Goal: Transaction & Acquisition: Purchase product/service

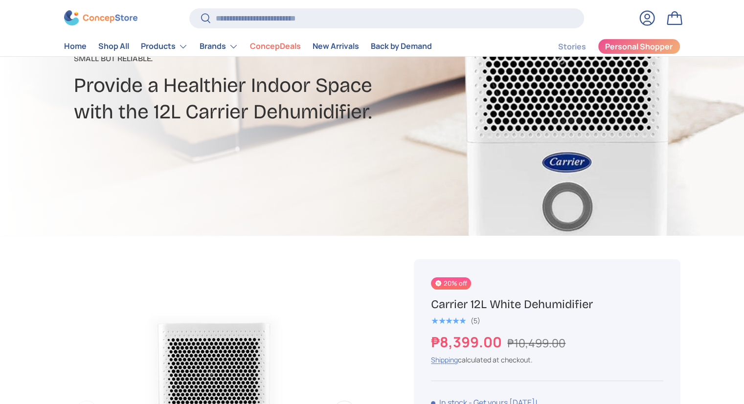
scroll to position [160, 0]
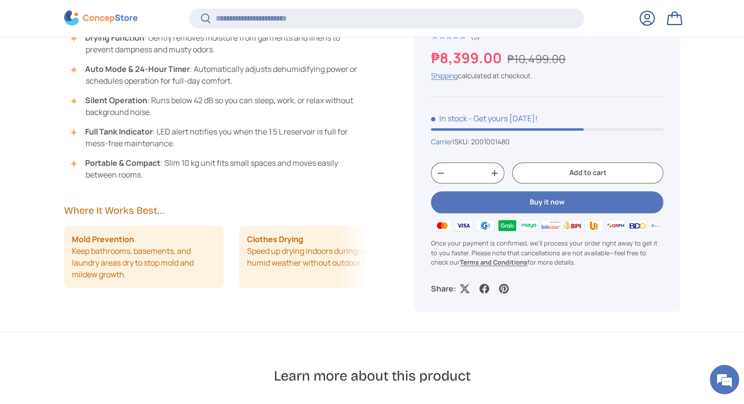
scroll to position [858, 0]
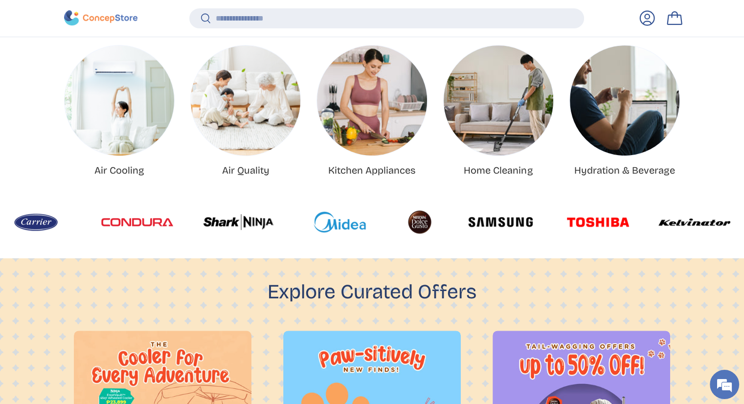
scroll to position [412, 0]
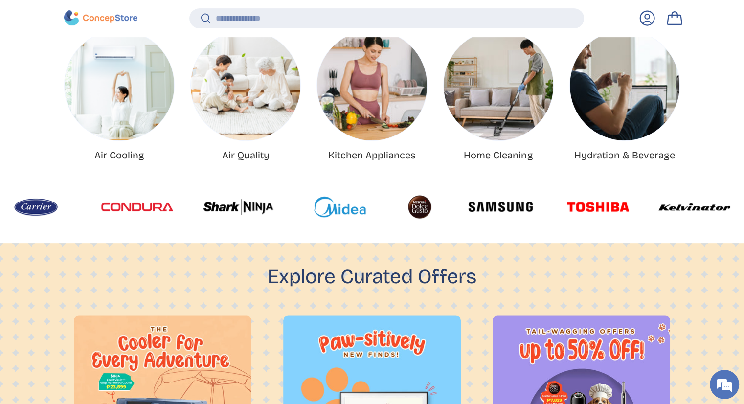
click at [297, 214] on img at bounding box center [333, 206] width 72 height 29
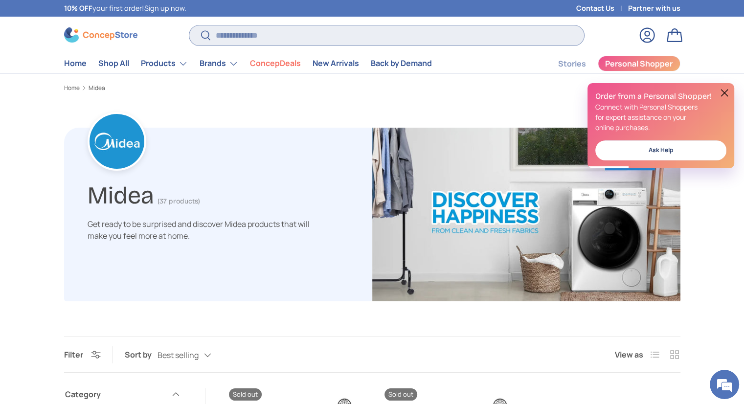
click at [293, 30] on input "Search" at bounding box center [386, 35] width 394 height 20
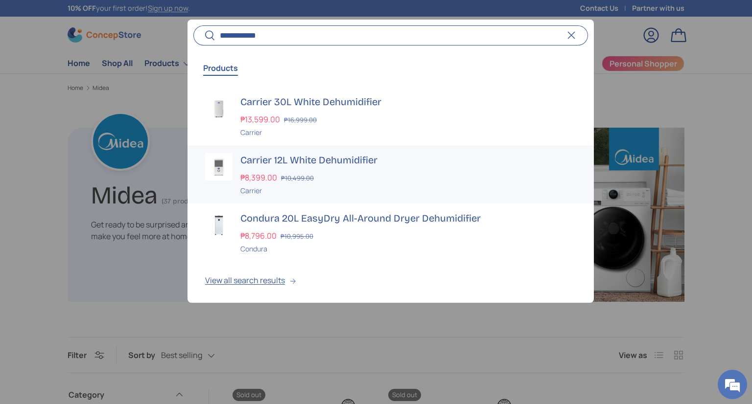
type input "**********"
click at [316, 172] on div "₱8,399.00 ₱10,499.00" at bounding box center [408, 178] width 336 height 12
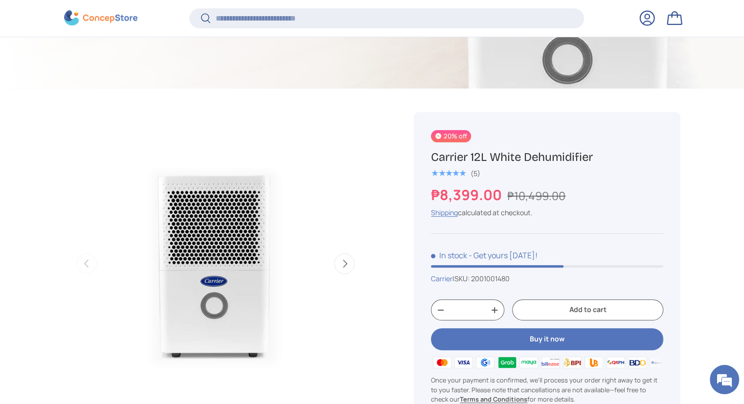
scroll to position [501, 0]
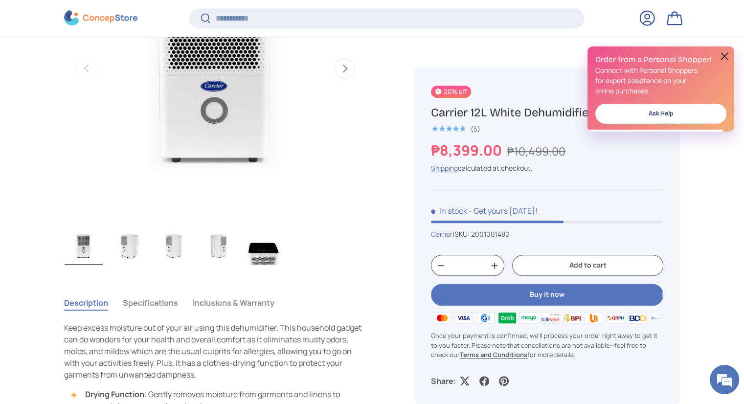
click at [537, 295] on button "Buy it now" at bounding box center [547, 295] width 232 height 22
